Goal: Ask a question

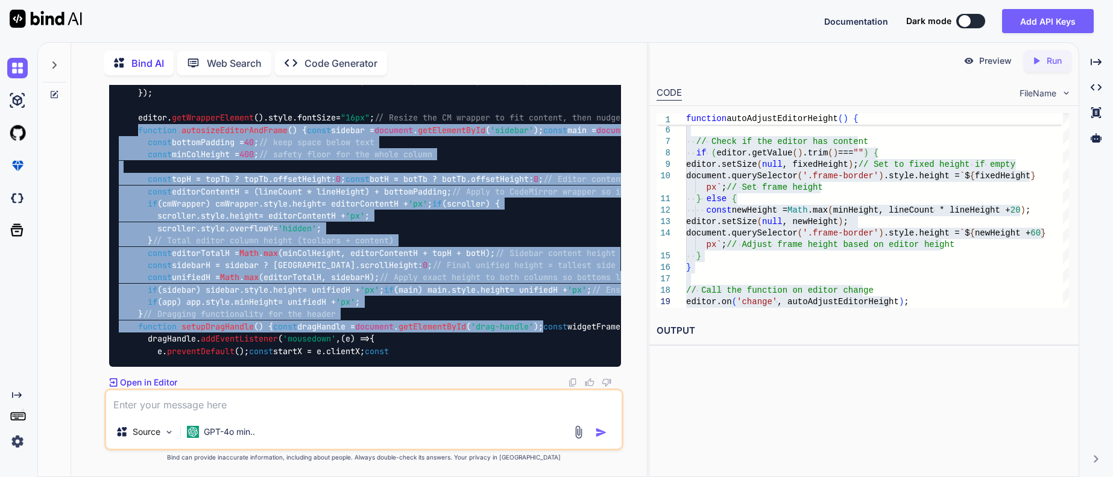
scroll to position [58257, 0]
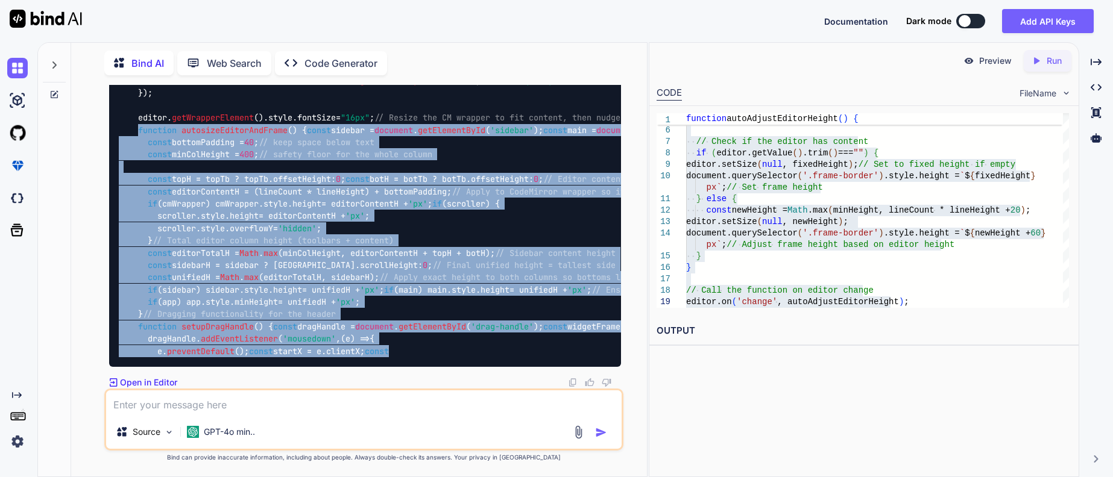
drag, startPoint x: 142, startPoint y: 198, endPoint x: 495, endPoint y: 336, distance: 379.8
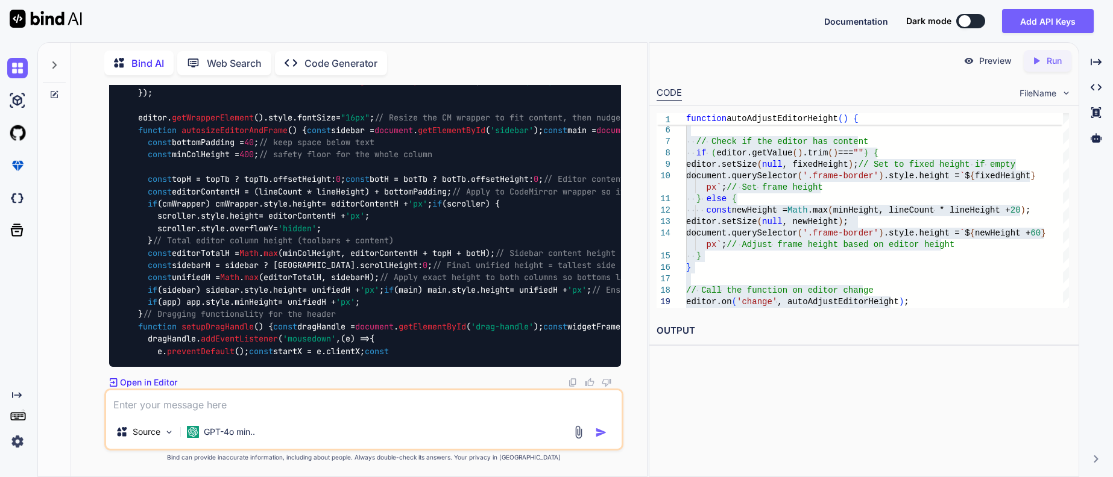
click at [174, 377] on p "Open in Editor" at bounding box center [148, 383] width 57 height 12
click at [140, 377] on p "Open in Editor" at bounding box center [148, 383] width 57 height 12
click at [113, 378] on icon "Created with Pixso." at bounding box center [114, 382] width 8 height 8
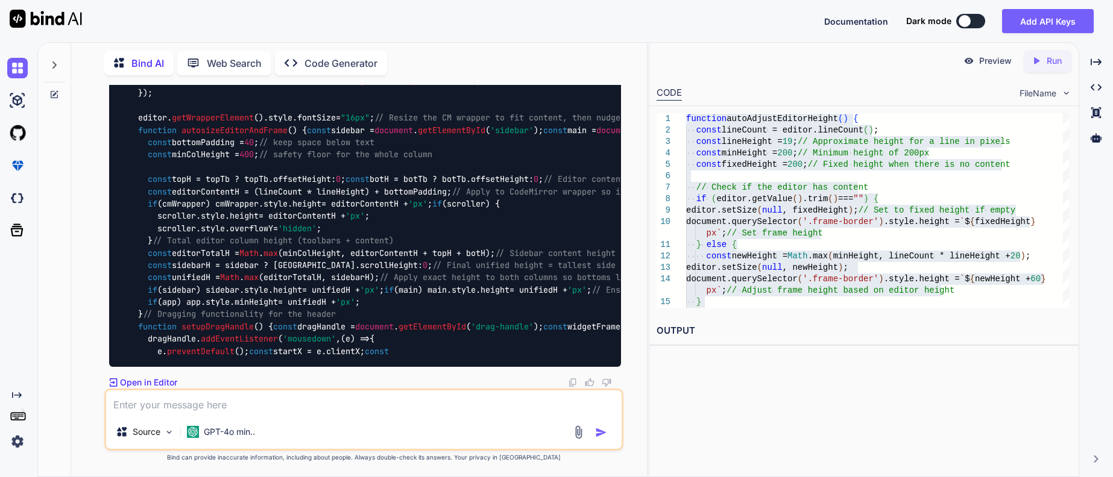
click at [682, 336] on h2 "OUTPUT" at bounding box center [863, 331] width 429 height 28
click at [1035, 63] on icon "Created with Pixso." at bounding box center [1039, 60] width 16 height 11
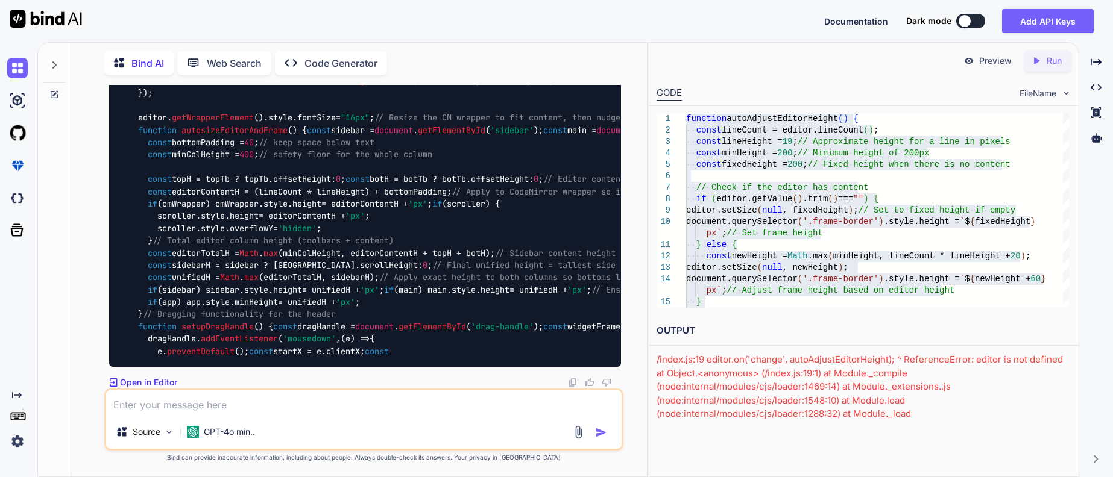
click at [254, 405] on textarea at bounding box center [363, 403] width 515 height 25
type textarea "continue"
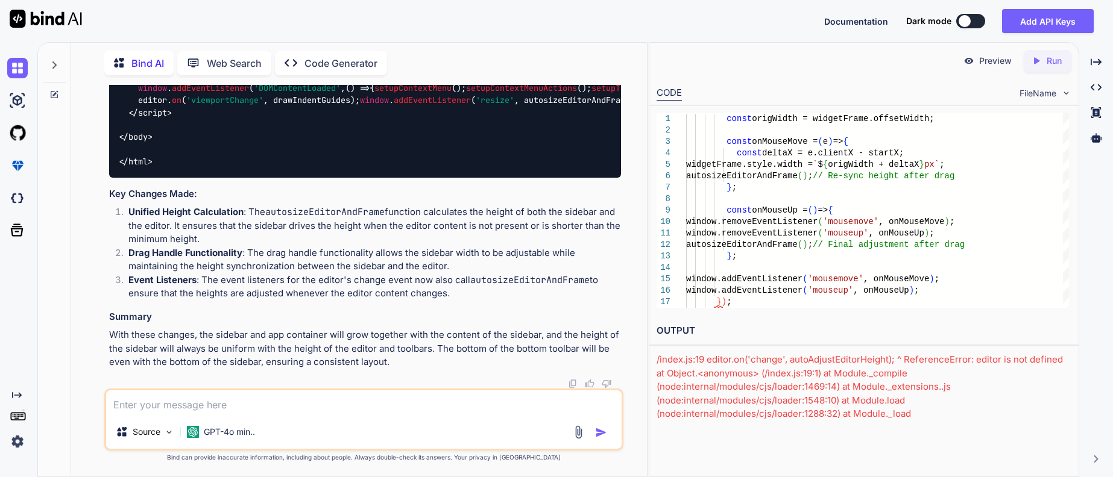
scroll to position [58345, 0]
drag, startPoint x: 142, startPoint y: 120, endPoint x: 471, endPoint y: 234, distance: 348.4
copy span "function autosizeEditorAndFrame ( ) { const sidebar = document . getElementById…"
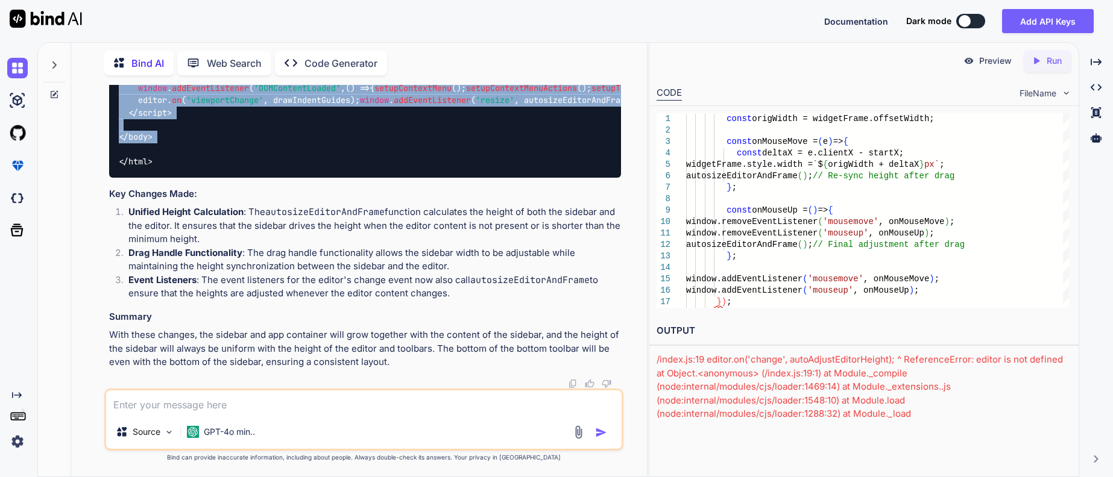
scroll to position [59129, 0]
drag, startPoint x: 152, startPoint y: 260, endPoint x: 479, endPoint y: 210, distance: 330.6
click at [479, 178] on div "const origWidth = widgetFrame. offsetWidth ; const onMouseMove = ( e ) => { con…" at bounding box center [365, 101] width 512 height 154
copy code "const origWidth = widgetFrame. offsetWidth ; const onMouseMove = ( e ) => { con…"
click at [228, 403] on textarea at bounding box center [363, 403] width 515 height 25
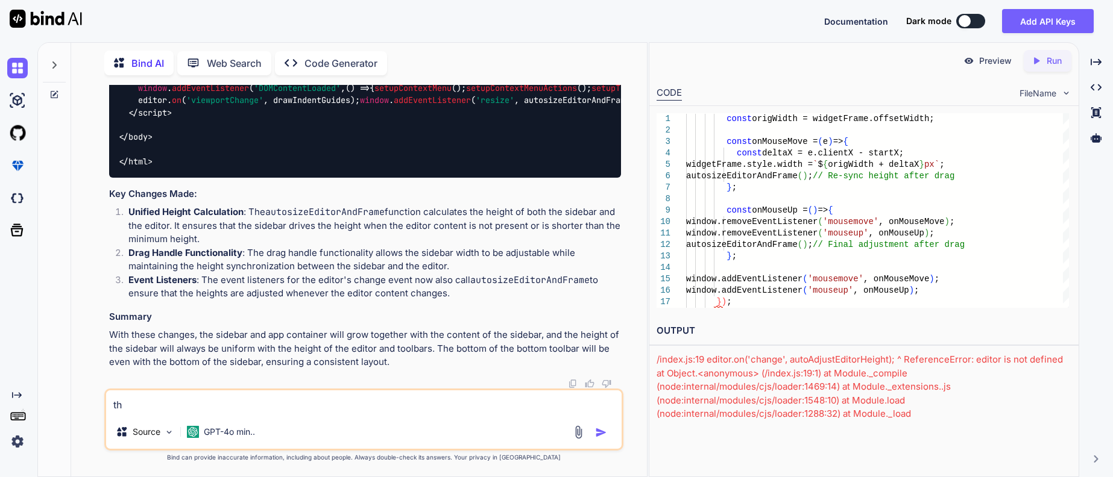
type textarea "t"
type textarea "s"
type textarea "show the entire code that makes the unified height"
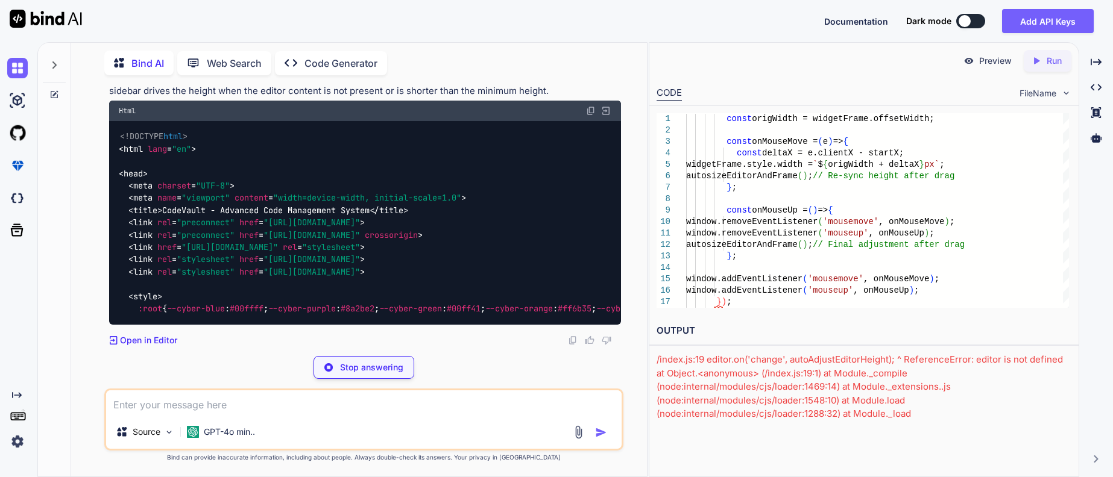
scroll to position [59833, 0]
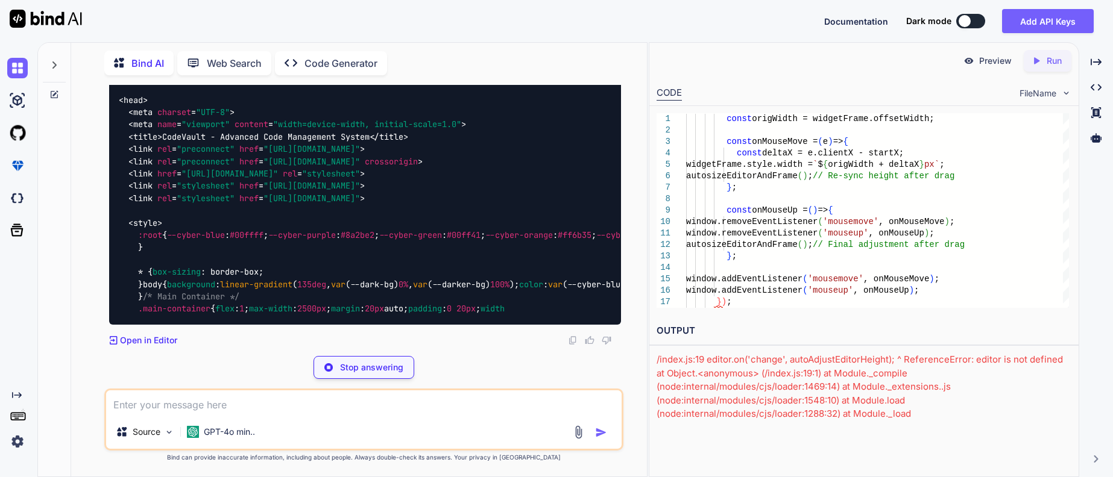
click at [365, 362] on p "Stop answering" at bounding box center [371, 368] width 63 height 12
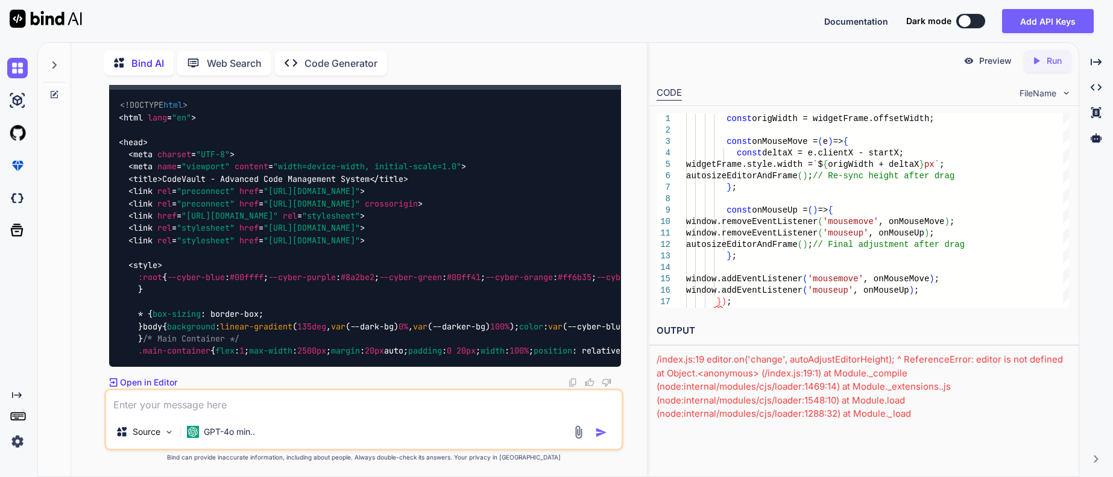
scroll to position [59411, 0]
drag, startPoint x: 110, startPoint y: 269, endPoint x: 333, endPoint y: 262, distance: 223.1
click at [329, 266] on div "You Bind AI To ensure that the height of the frame border grows in proportion w…" at bounding box center [365, 237] width 517 height 304
copy p "show the entire code that makes the unified height"
click at [197, 402] on textarea at bounding box center [363, 403] width 515 height 25
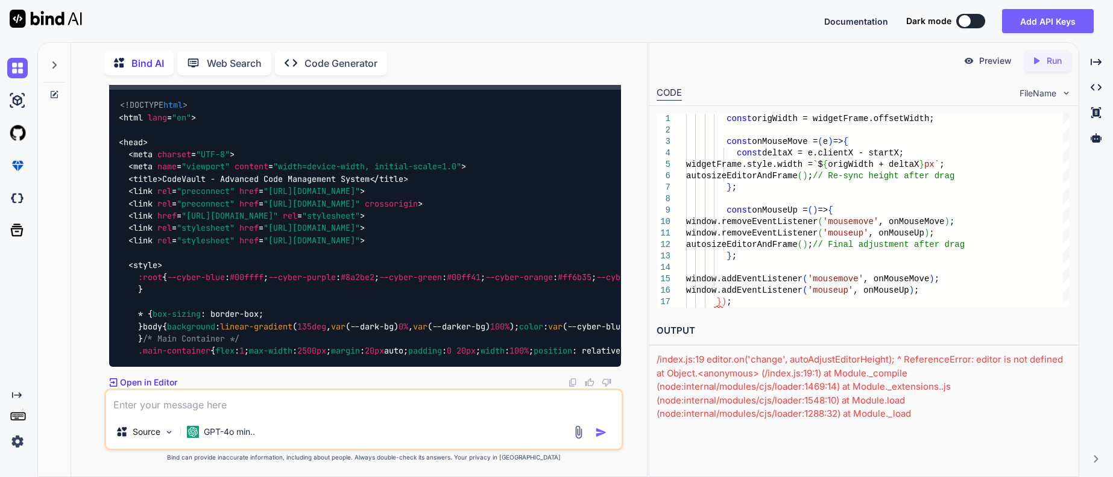
paste textarea "show the entire code that makes the unified height"
click at [196, 400] on textarea "show the entire code that makes the unified height" at bounding box center [363, 403] width 515 height 25
type textarea "show the entire JS code that makes the unified height"
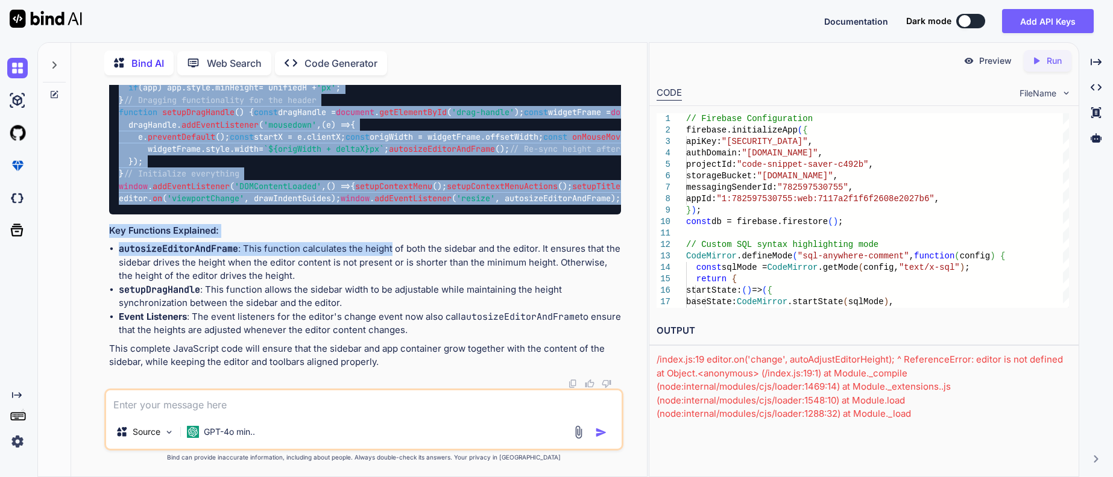
scroll to position [63007, 0]
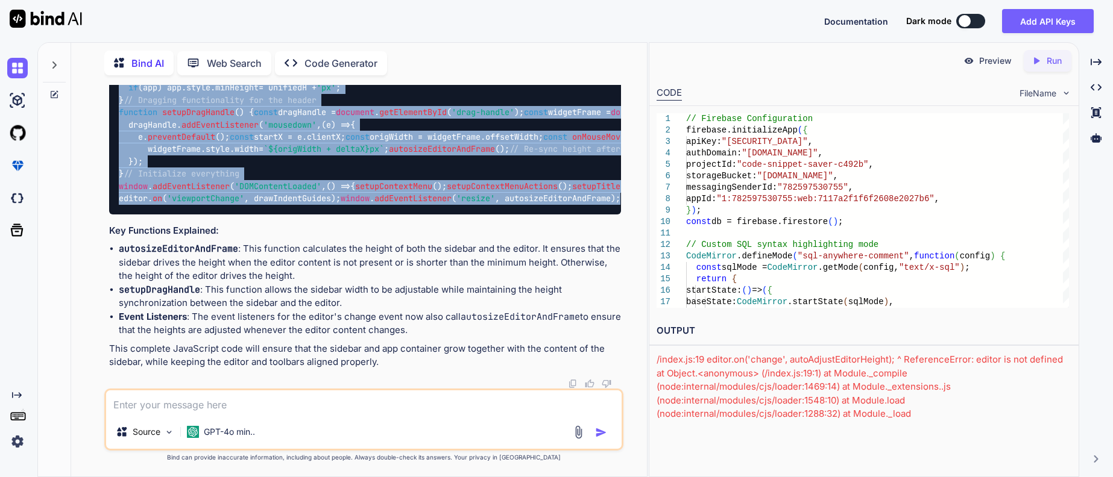
drag, startPoint x: 121, startPoint y: 208, endPoint x: 474, endPoint y: 189, distance: 354.3
copy code "// Resize the CM wrapper to fit content, then nudge parents via min-height func…"
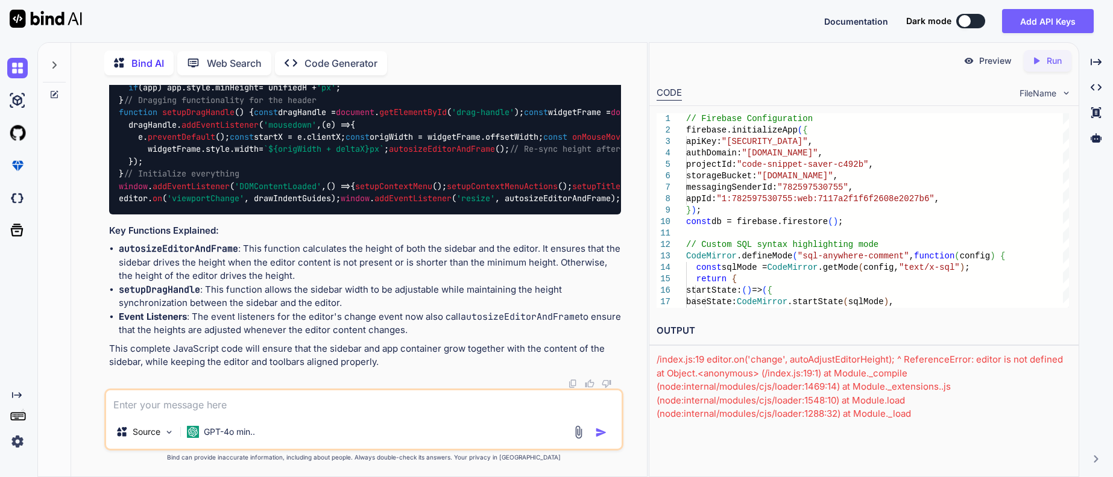
click at [274, 395] on textarea at bounding box center [363, 403] width 515 height 25
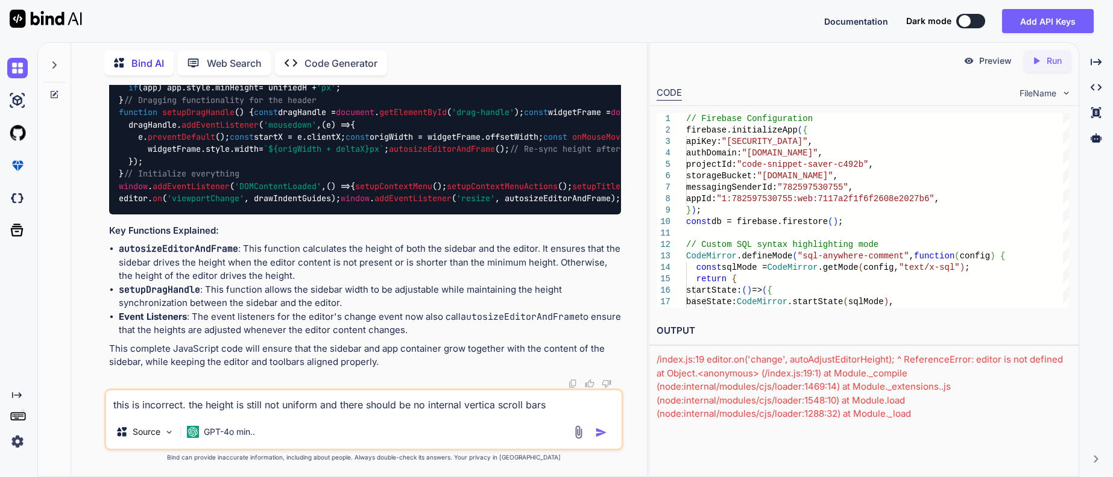
type textarea "this is incorrect. the height is still not uniform and there should be no inter…"
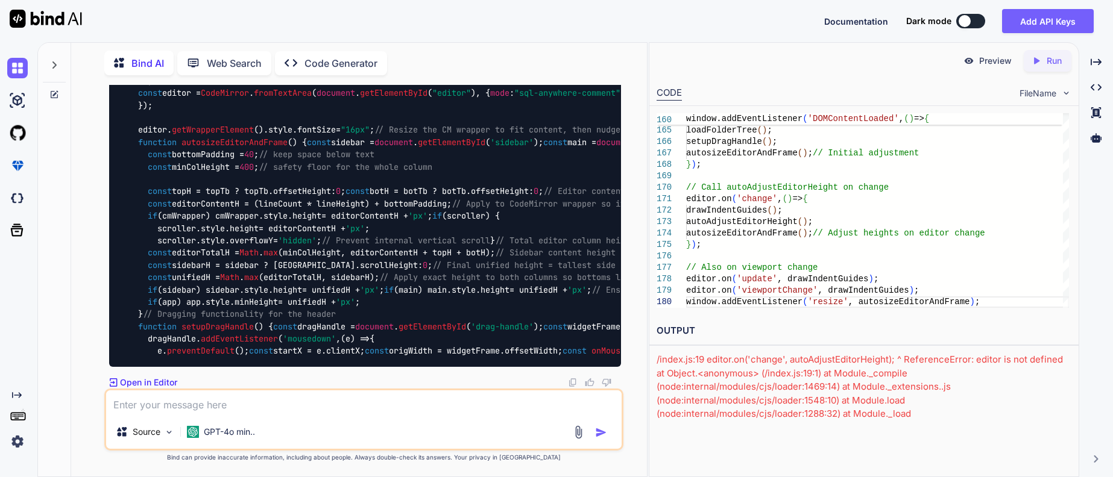
scroll to position [69052, 0]
click at [250, 400] on textarea at bounding box center [363, 403] width 515 height 25
type textarea "continue"
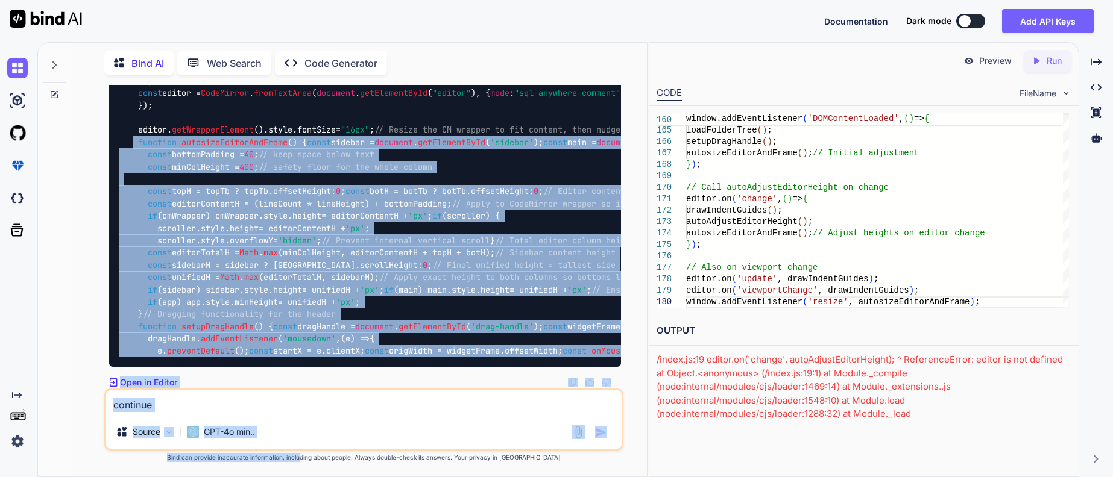
scroll to position [69052, 0]
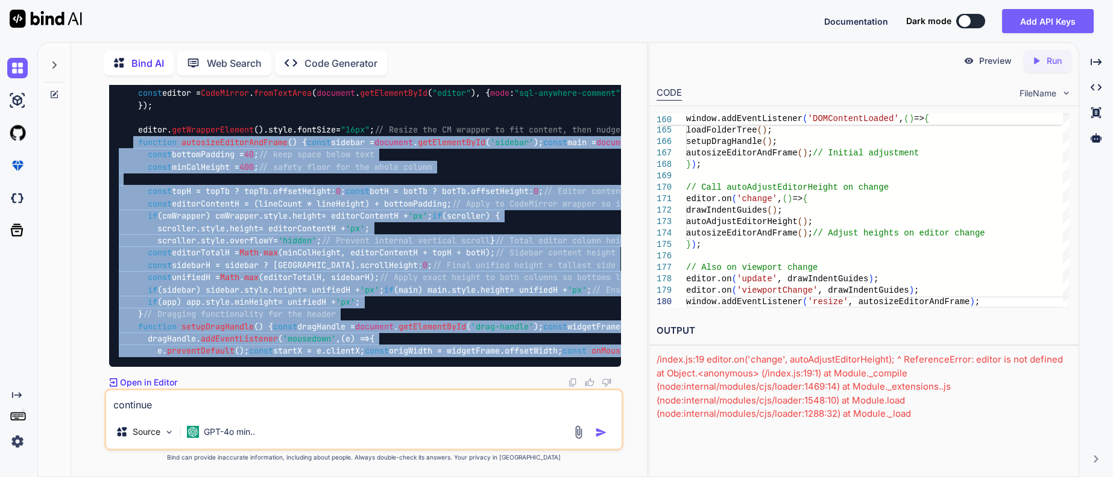
drag, startPoint x: 140, startPoint y: 286, endPoint x: 360, endPoint y: 342, distance: 226.6
copy span "function autosizeEditorAndFrame ( ) { const sidebar = document . getElementById…"
click at [212, 397] on textarea "continue" at bounding box center [363, 403] width 515 height 25
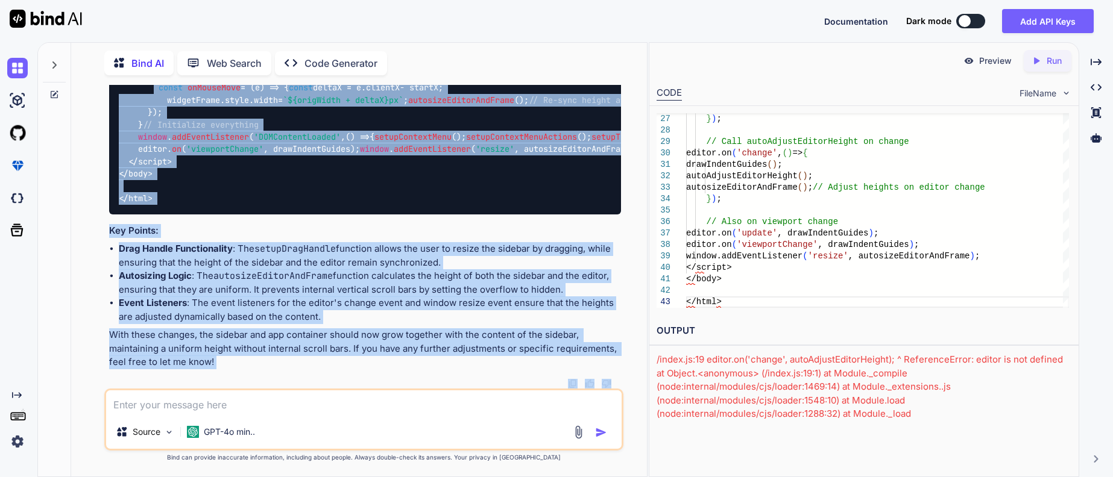
scroll to position [69976, 0]
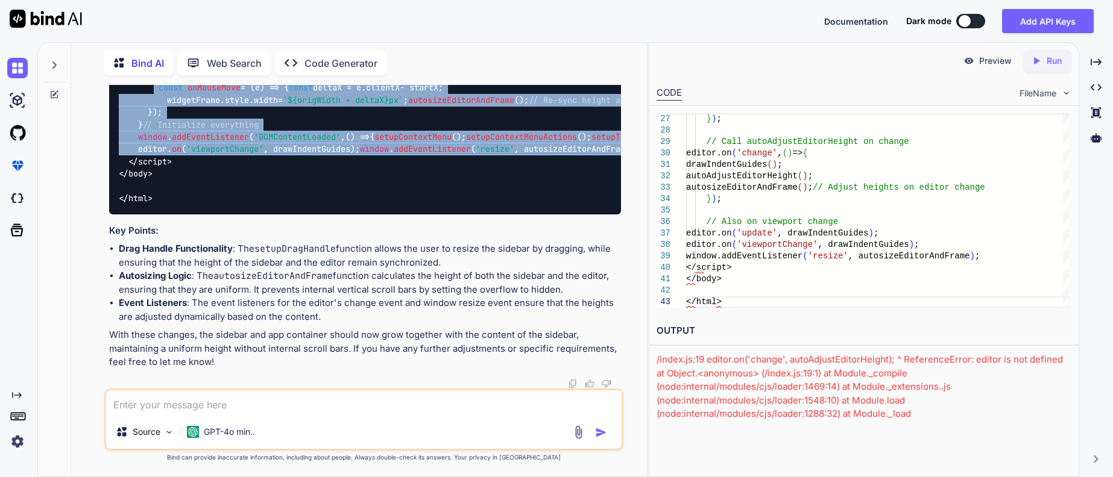
drag, startPoint x: 163, startPoint y: 221, endPoint x: 482, endPoint y: 134, distance: 330.4
click at [482, 134] on div "const onMouseMove = ( e ) => { const deltaX = e. clientX - startX; widgetFrame.…" at bounding box center [365, 143] width 512 height 142
copy code "const onMouseMove = ( e ) => { const deltaX = e. clientX - startX; widgetFrame.…"
click at [256, 404] on textarea at bounding box center [363, 403] width 515 height 25
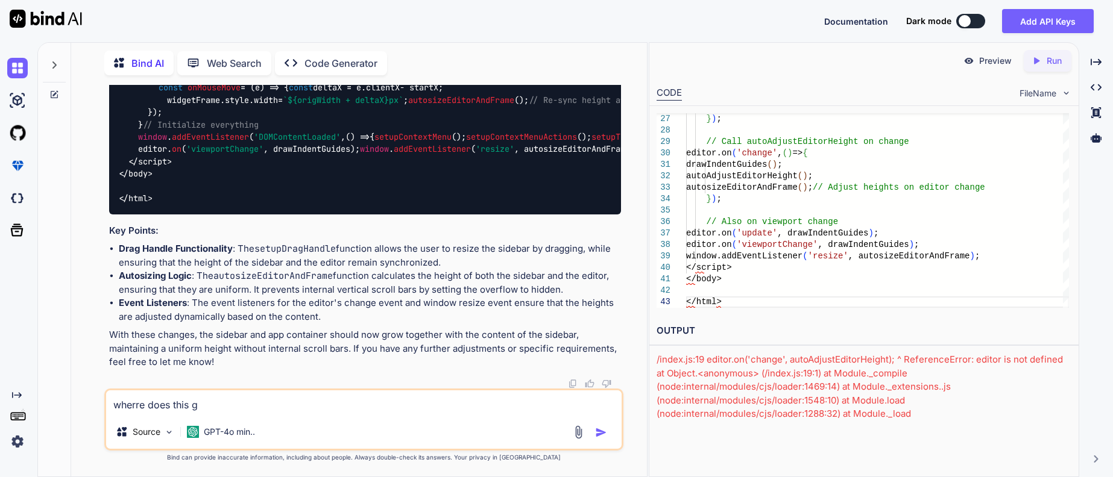
type textarea "wherre does this go"
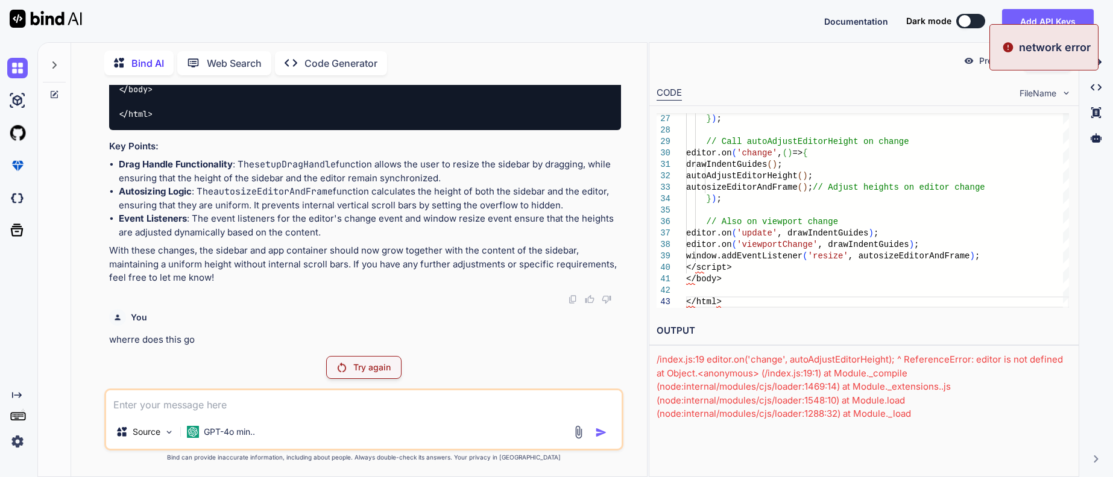
scroll to position [70070, 0]
click at [362, 362] on p "Try again" at bounding box center [371, 368] width 37 height 12
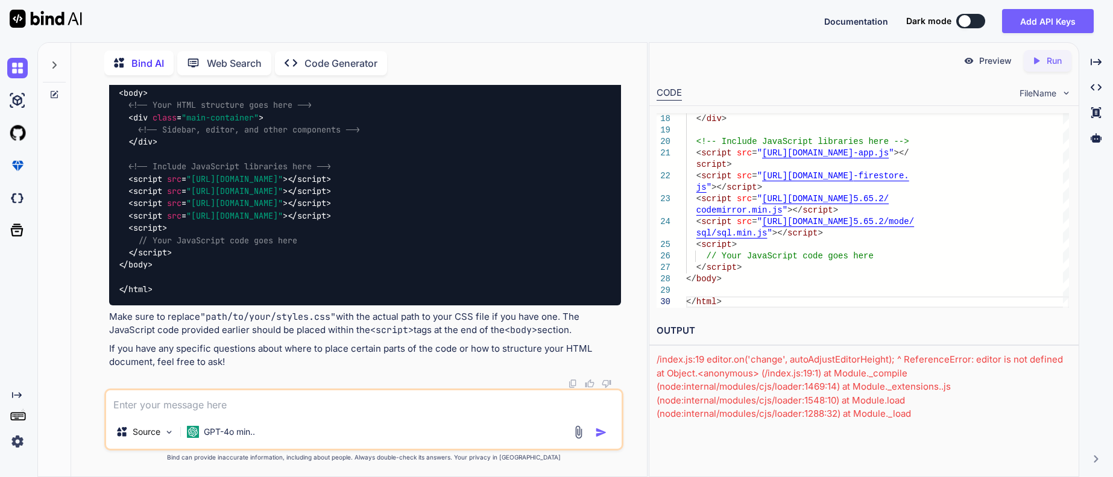
scroll to position [69830, 0]
click at [180, 403] on textarea at bounding box center [363, 403] width 515 height 25
type textarea "inserting this JS isn't working. show the whole HTML, CSS + JS script"
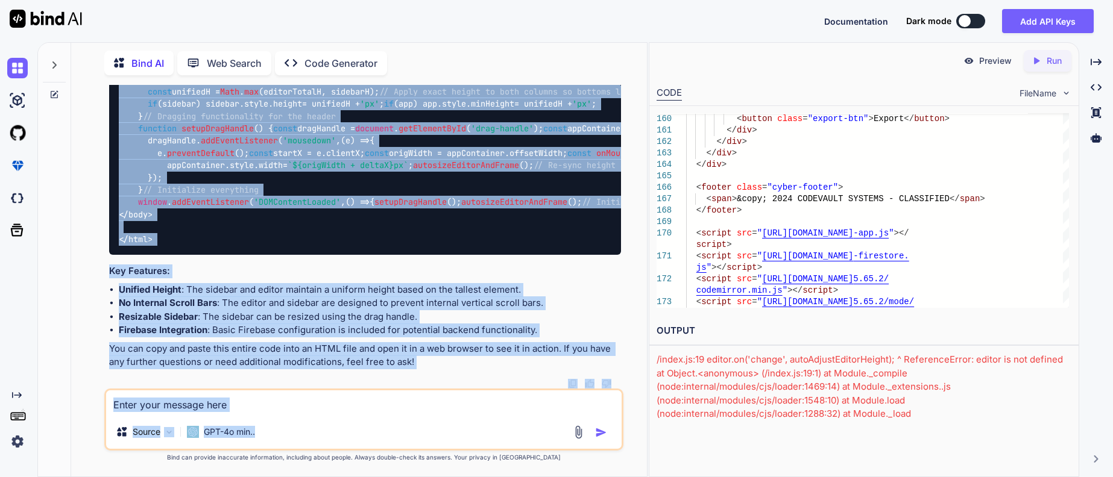
scroll to position [74855, 0]
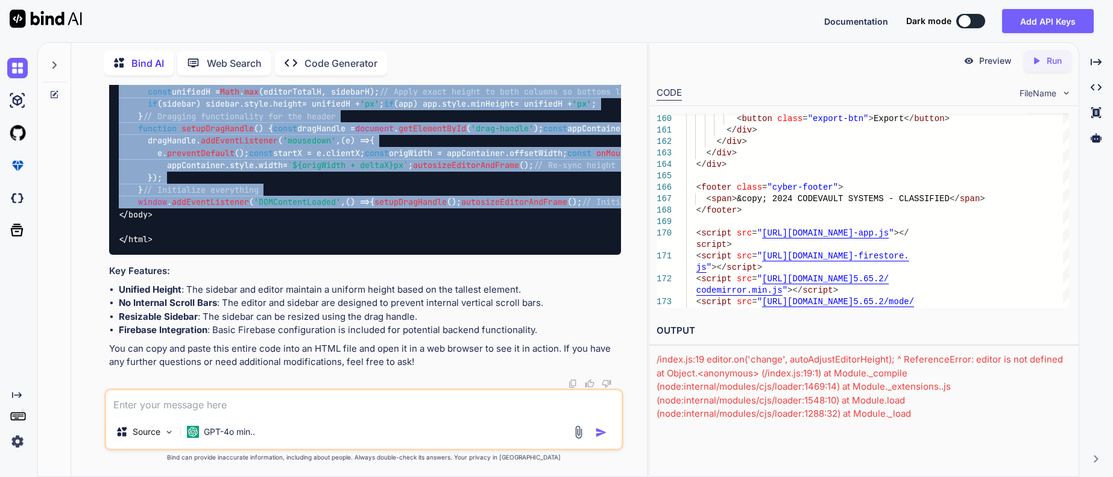
drag, startPoint x: 139, startPoint y: 225, endPoint x: 480, endPoint y: 169, distance: 345.8
copy span "function autosizeEditorAndFrame ( ) { const sidebar = document . getElementById…"
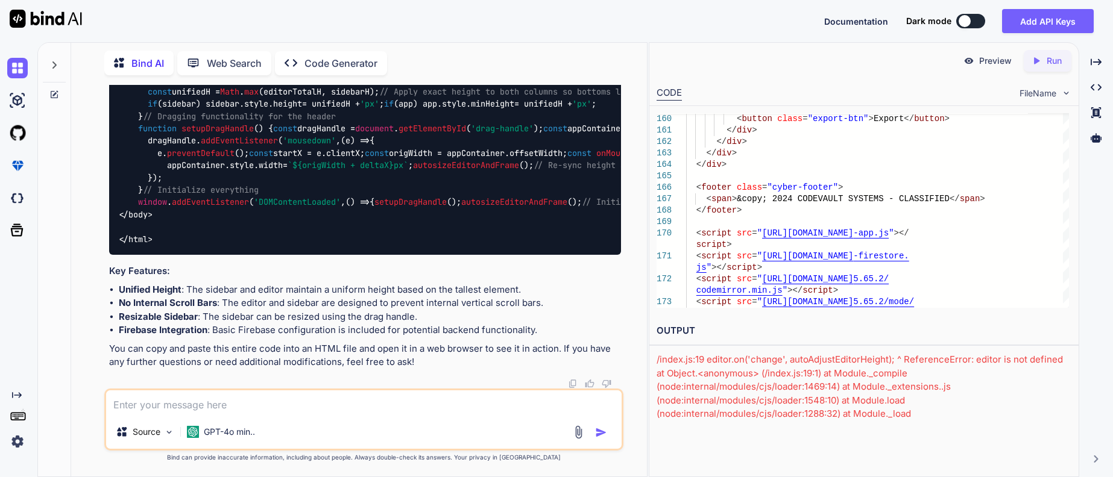
click at [246, 403] on textarea at bounding box center [363, 403] width 515 height 25
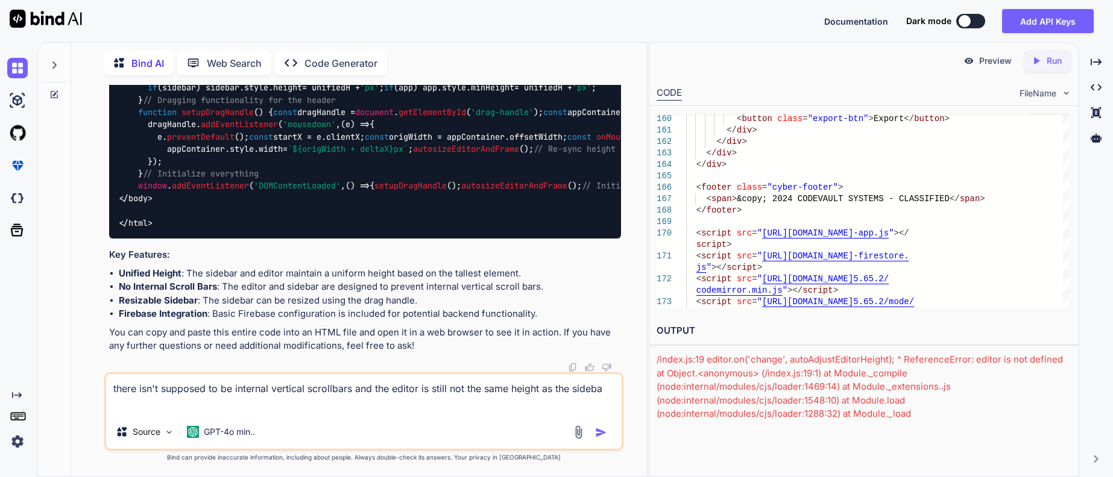
type textarea "there isn't supposed to be internal vertical scrollbars and the editor is still…"
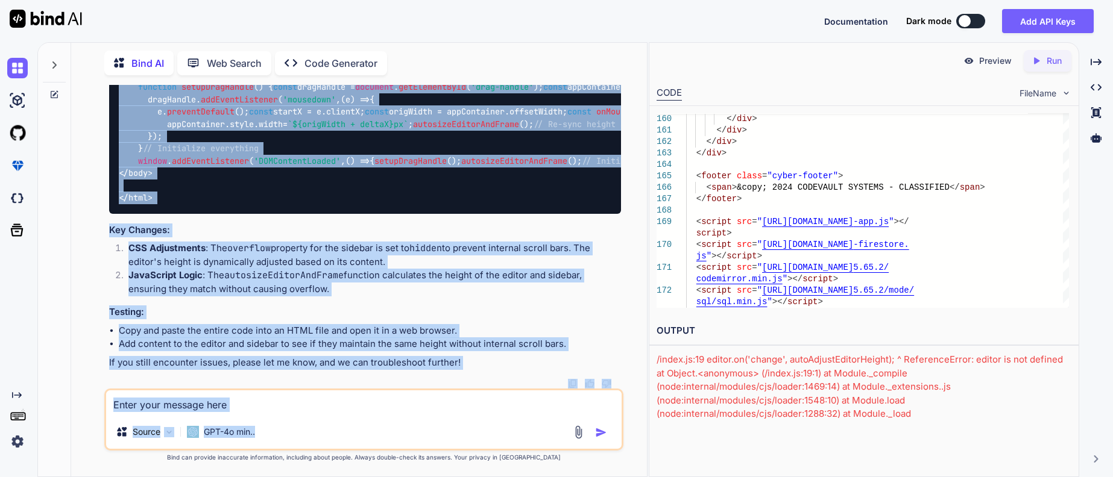
scroll to position [79024, 0]
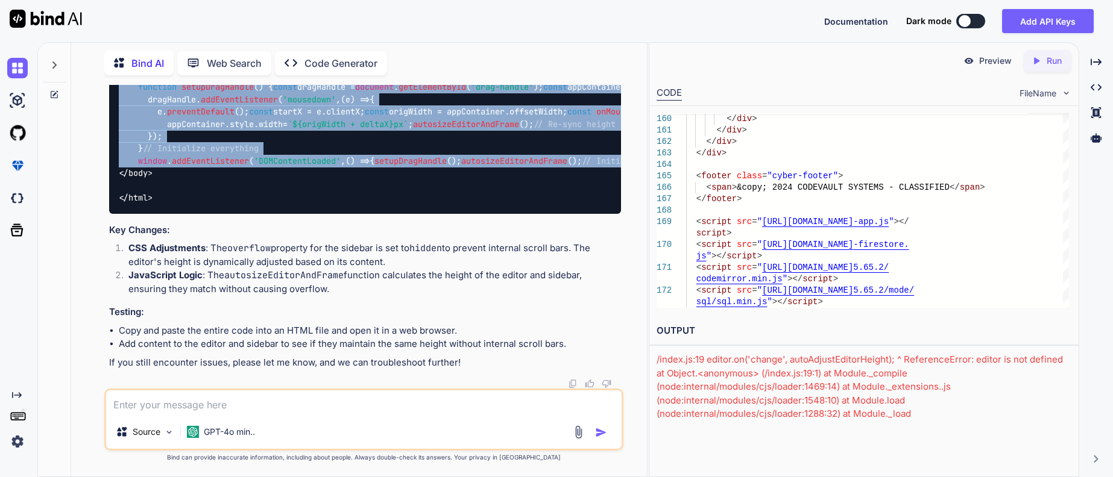
drag, startPoint x: 138, startPoint y: 287, endPoint x: 476, endPoint y: 127, distance: 374.2
copy span "function autosizeEditorAndFrame ( ) { const sidebar = document . getElementById…"
